Goal: Task Accomplishment & Management: Manage account settings

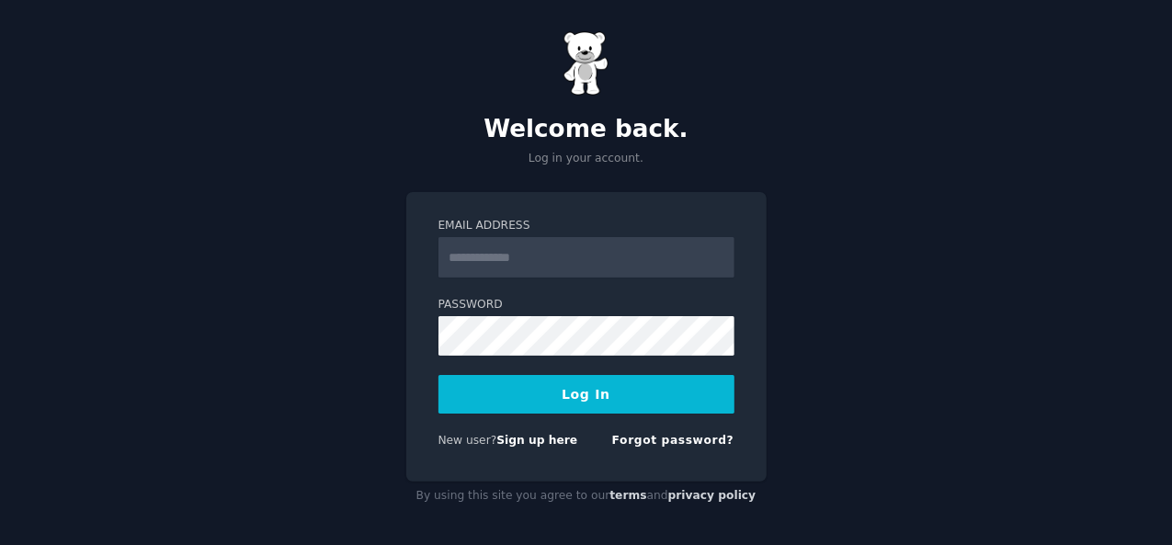
scroll to position [10, 0]
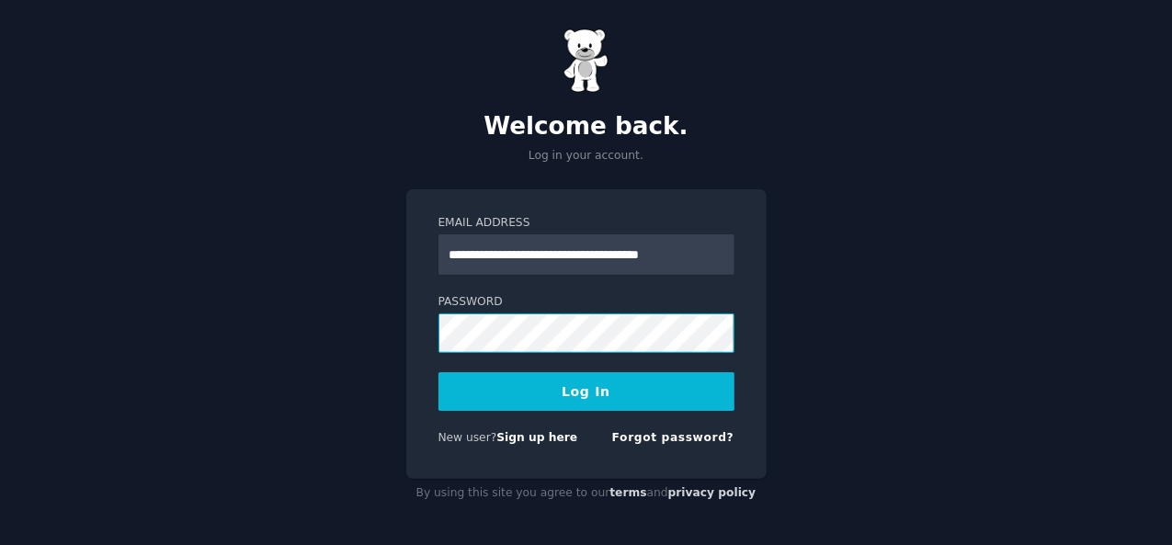
click at [438, 372] on button "Log In" at bounding box center [586, 391] width 296 height 39
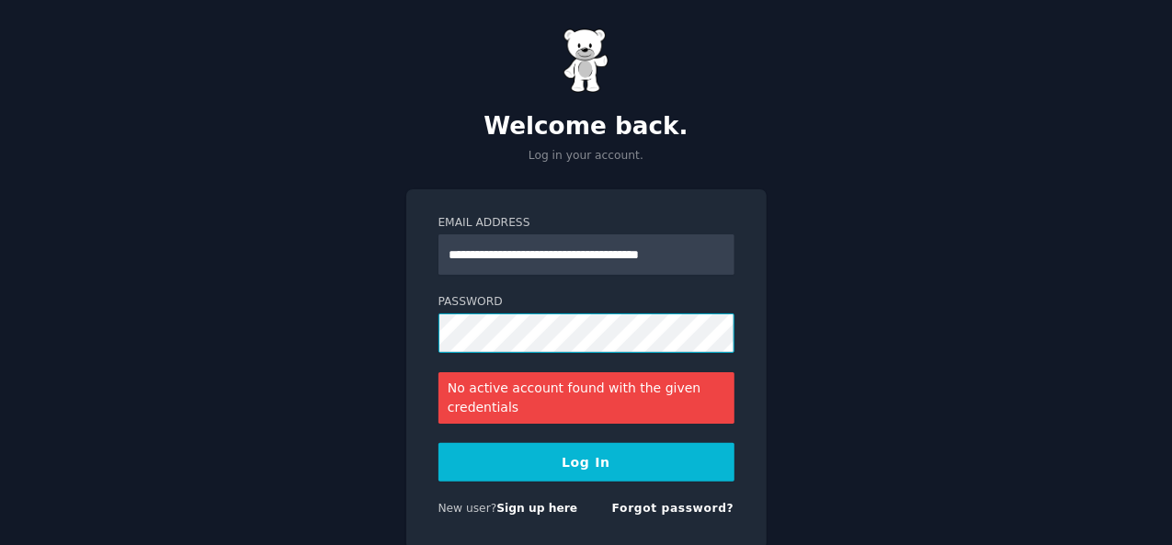
click at [438, 443] on button "Log In" at bounding box center [586, 462] width 296 height 39
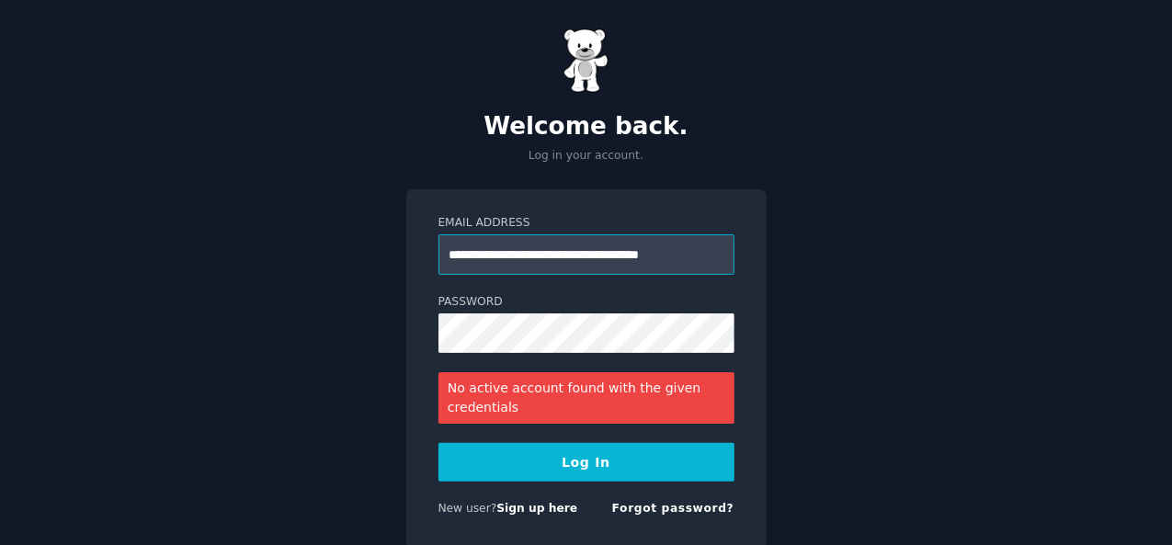
click at [553, 261] on input "**********" at bounding box center [586, 254] width 296 height 40
type input "**********"
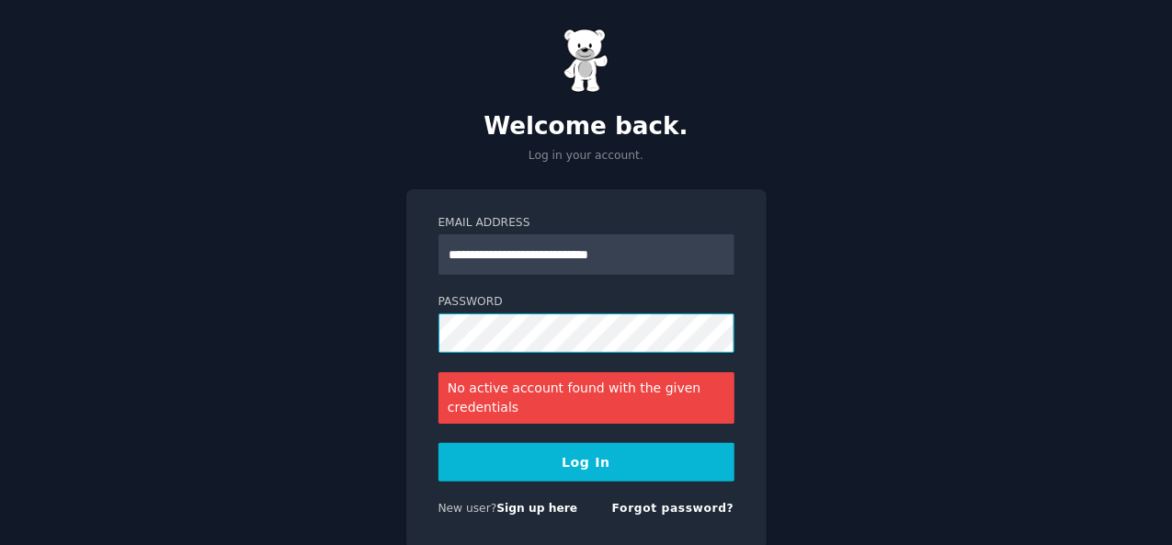
click at [438, 443] on button "Log In" at bounding box center [586, 462] width 296 height 39
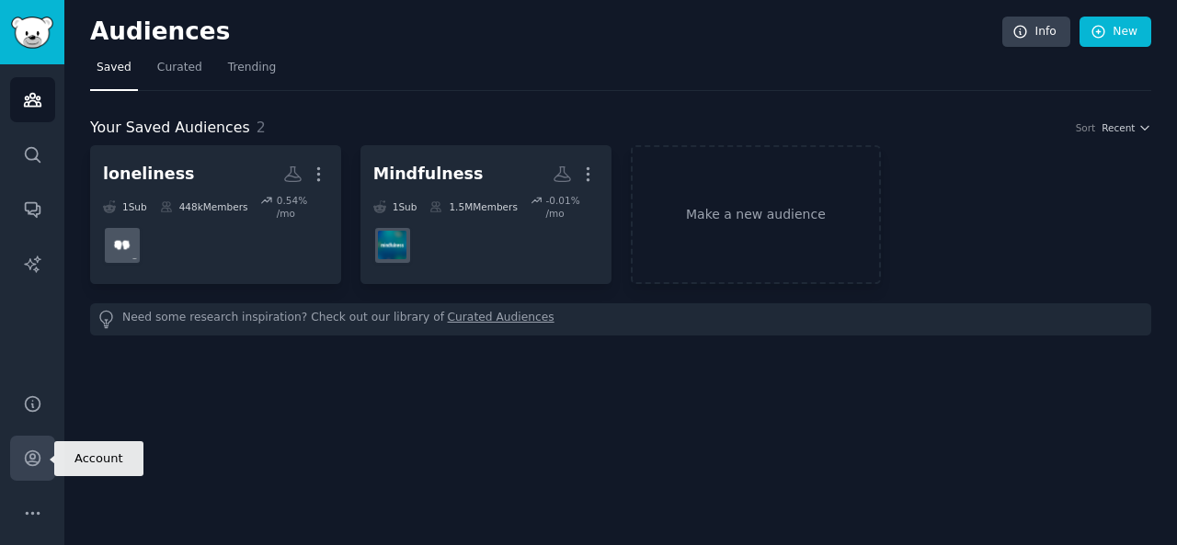
click at [28, 464] on icon "Sidebar" at bounding box center [32, 458] width 15 height 15
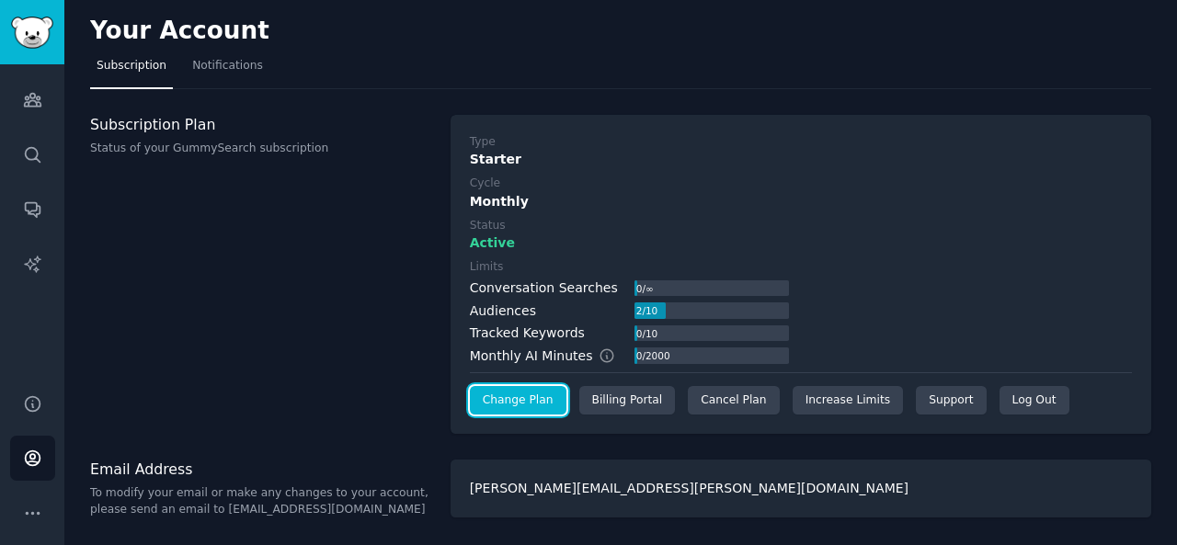
click at [511, 402] on link "Change Plan" at bounding box center [518, 400] width 97 height 29
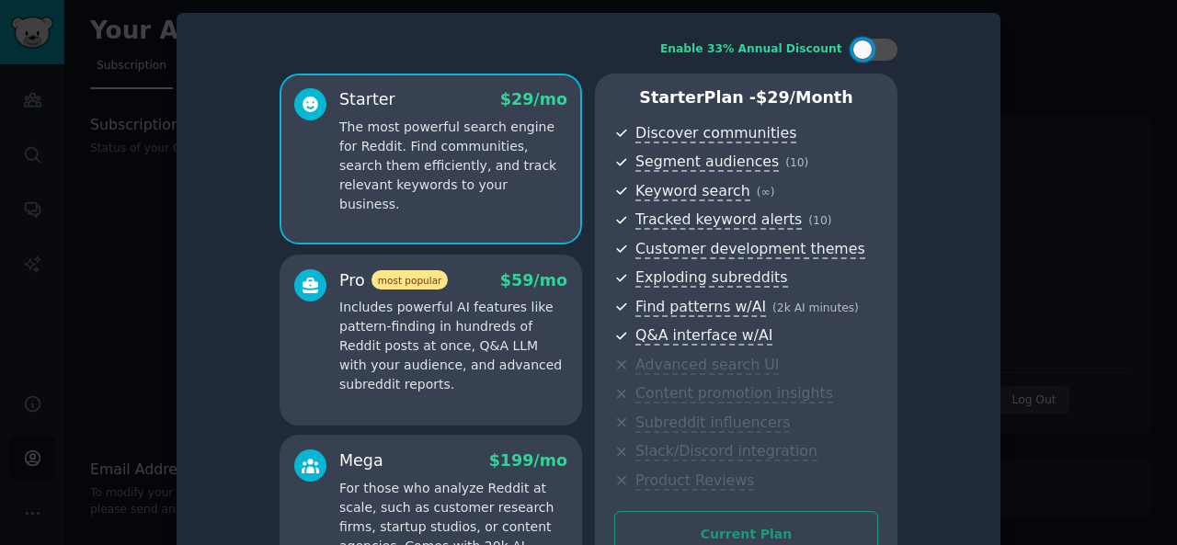
click at [1042, 84] on div at bounding box center [588, 272] width 1177 height 545
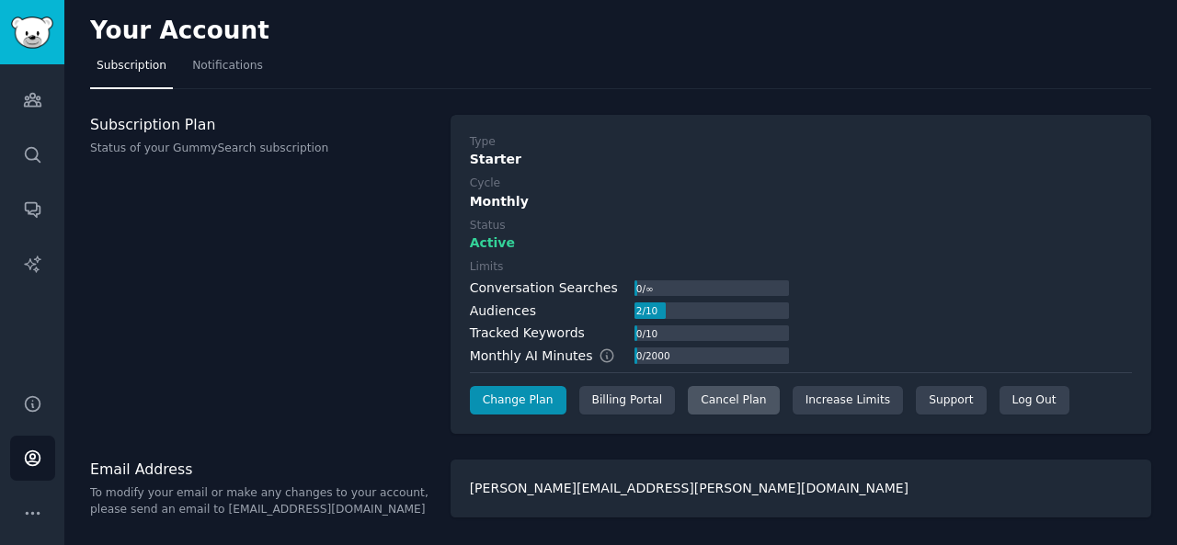
click at [716, 404] on div "Cancel Plan" at bounding box center [733, 400] width 91 height 29
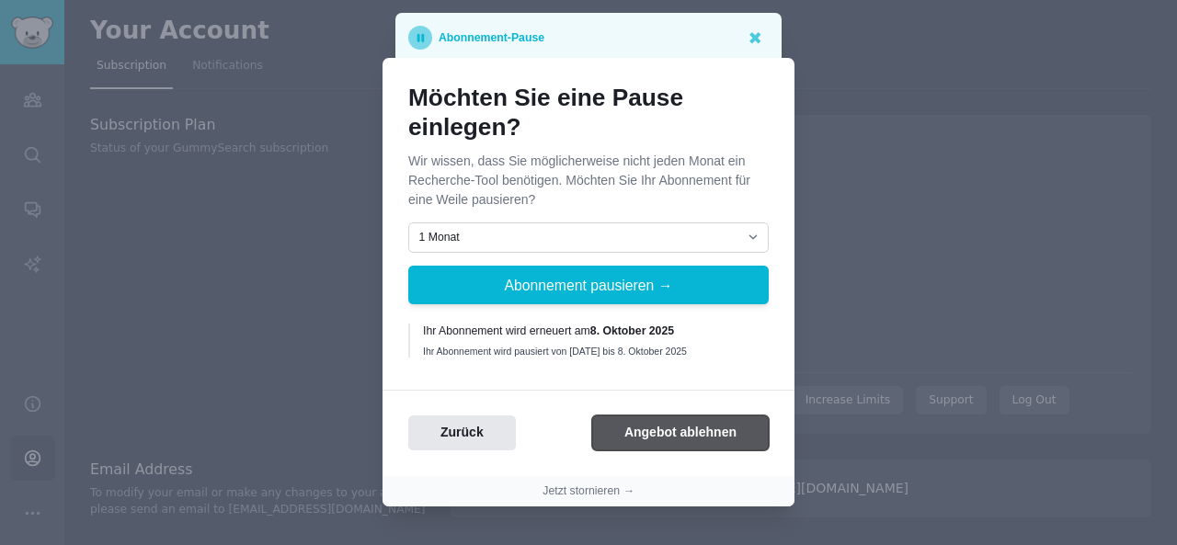
click at [643, 422] on button "Angebot ablehnen" at bounding box center [680, 434] width 177 height 36
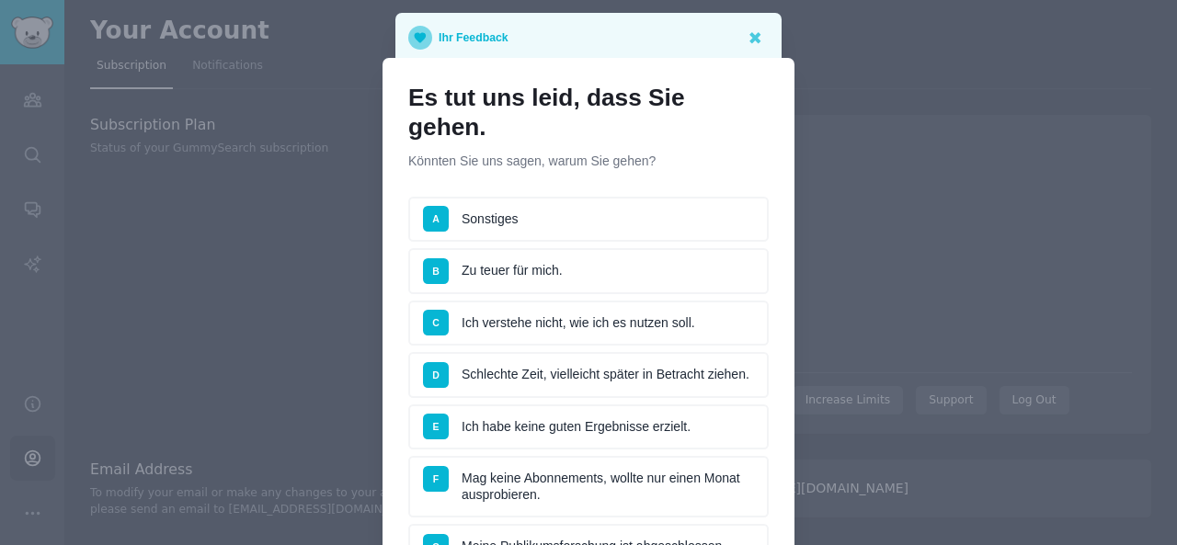
click at [563, 273] on li "B Zu teuer für mich." at bounding box center [588, 271] width 360 height 46
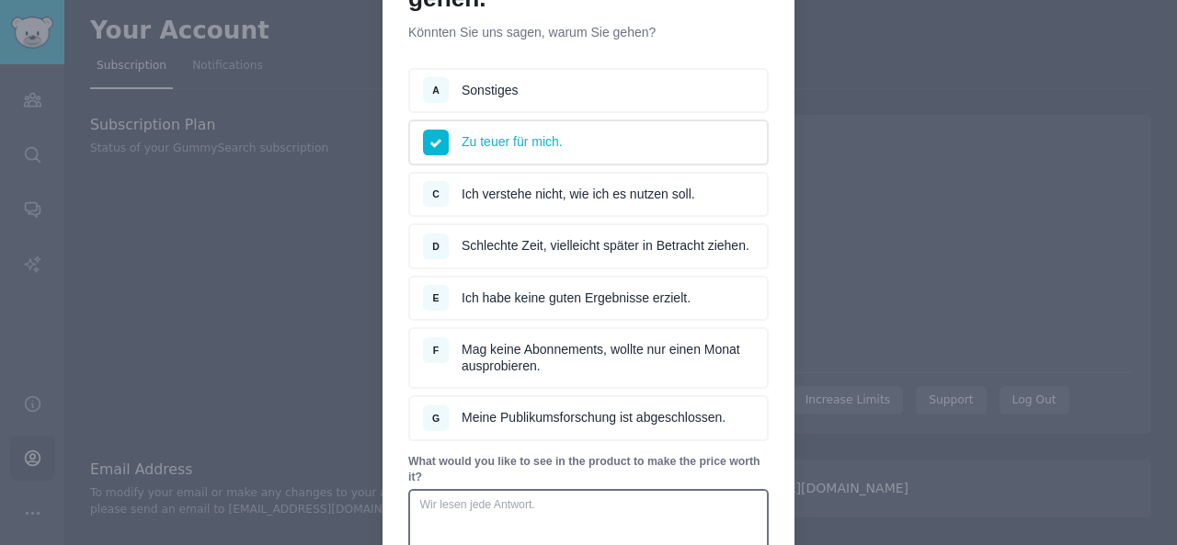
scroll to position [276, 0]
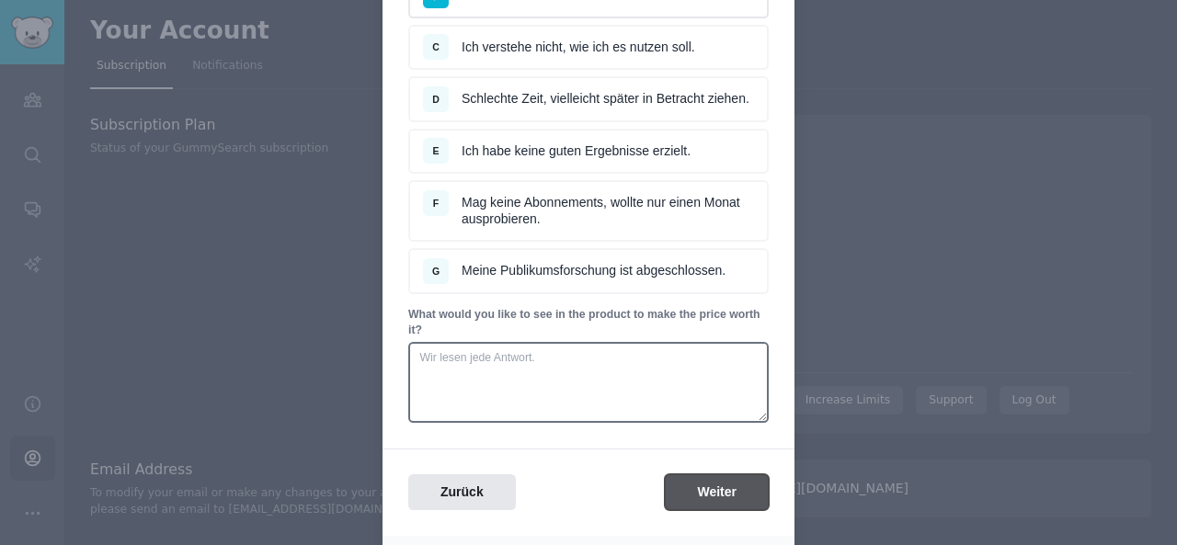
click at [723, 499] on button "Weiter" at bounding box center [717, 492] width 104 height 36
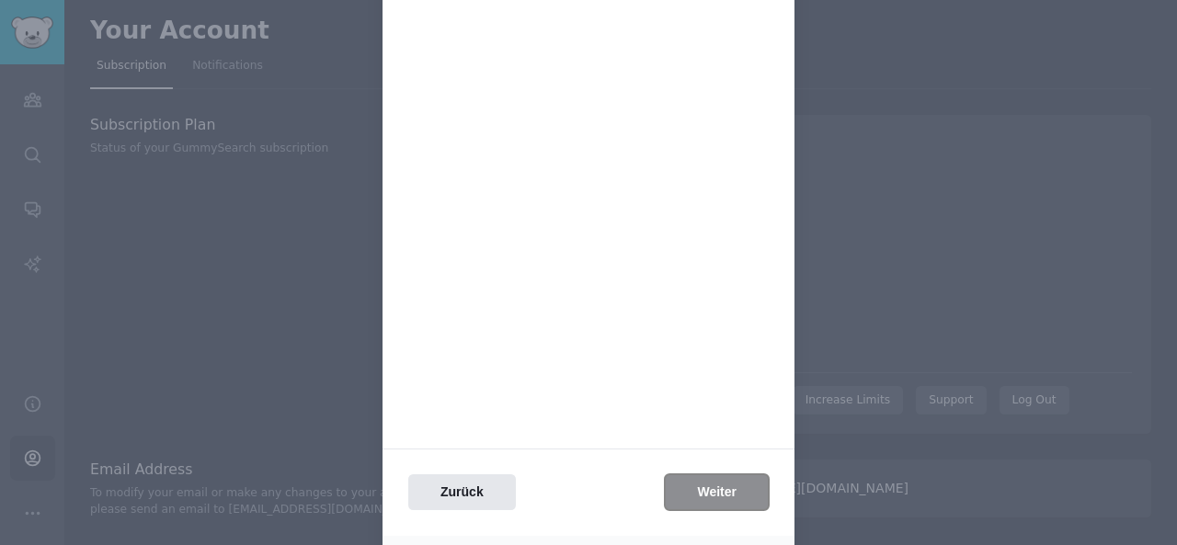
scroll to position [0, 0]
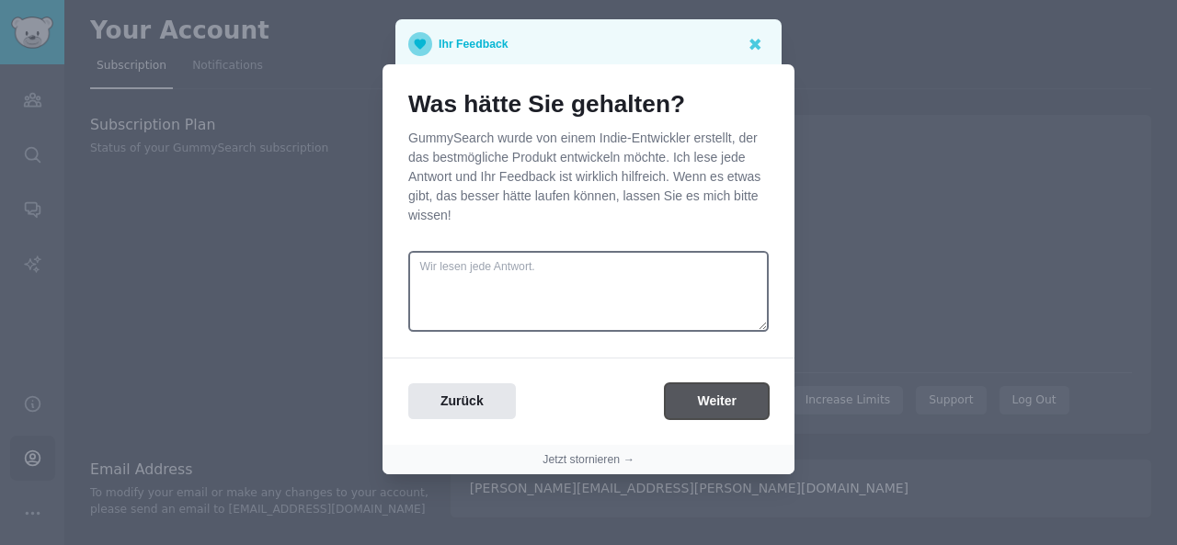
click at [688, 395] on button "Weiter" at bounding box center [717, 401] width 104 height 36
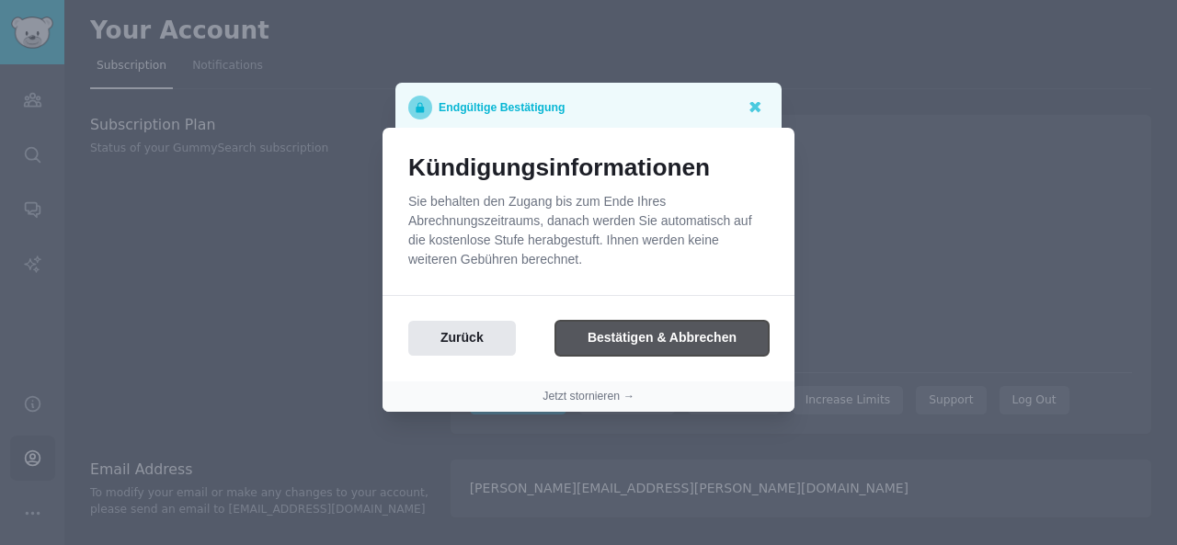
click at [667, 342] on button "Bestätigen & Abbrechen" at bounding box center [661, 339] width 213 height 36
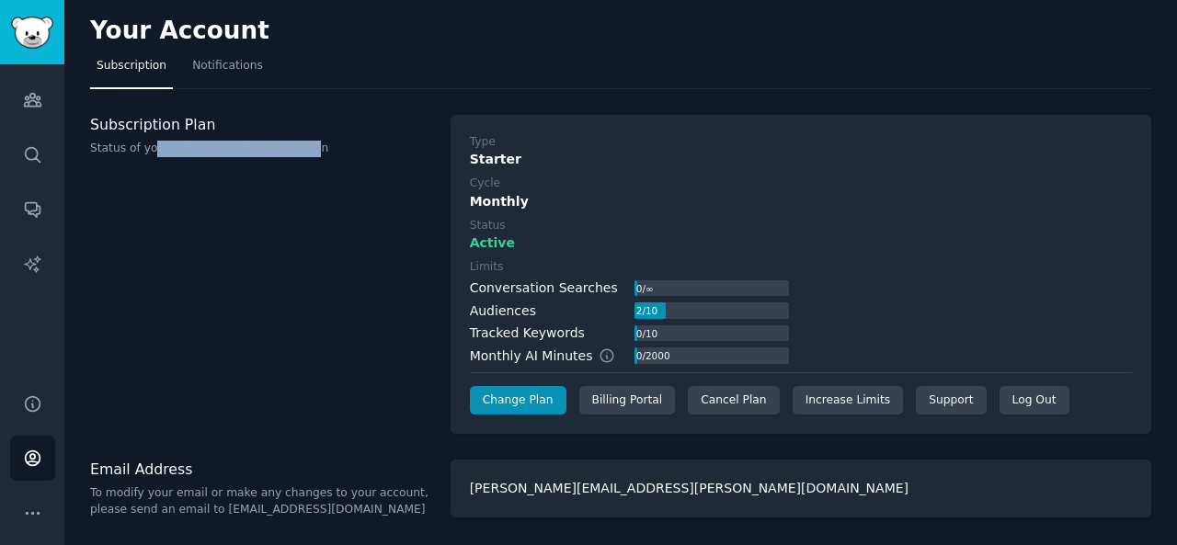
drag, startPoint x: 151, startPoint y: 139, endPoint x: 290, endPoint y: 145, distance: 139.9
click at [290, 145] on p "Status of your GummySearch subscription" at bounding box center [260, 149] width 341 height 17
click at [634, 398] on div "Billing Portal" at bounding box center [627, 400] width 97 height 29
